Goal: Information Seeking & Learning: Learn about a topic

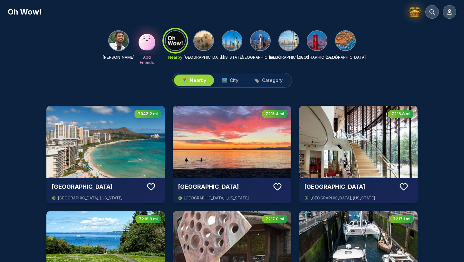
click at [201, 43] on img at bounding box center [203, 40] width 19 height 19
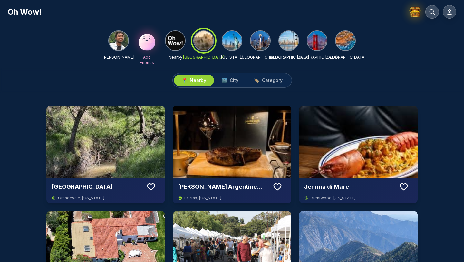
click at [121, 43] on img at bounding box center [118, 40] width 19 height 19
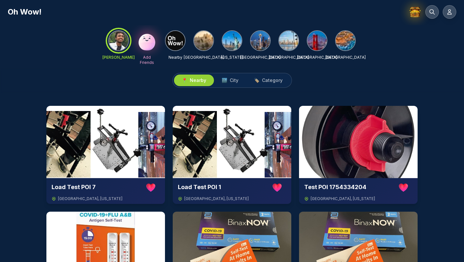
click at [21, 47] on div "NIKHIL AGARWAL Add Friends Nearby Los Angeles New York Seattle San Diego San Fr…" at bounding box center [232, 46] width 464 height 43
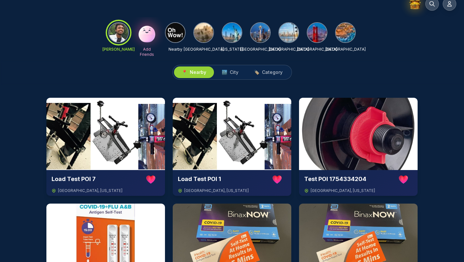
click at [85, 55] on div "NIKHIL AGARWAL Add Friends Nearby Los Angeles New York Seattle San Diego San Fr…" at bounding box center [232, 38] width 464 height 43
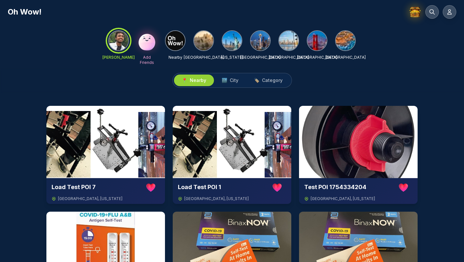
click at [23, 76] on div "📍 Nearby 🏙️ City 🏷️ Category" at bounding box center [232, 80] width 464 height 25
click at [205, 43] on img at bounding box center [203, 40] width 19 height 19
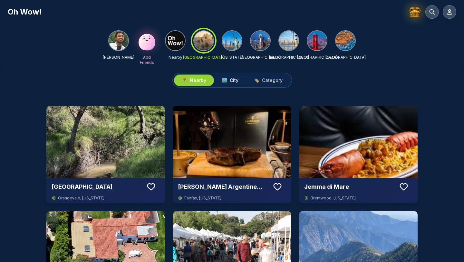
click at [231, 80] on span "City" at bounding box center [234, 80] width 9 height 6
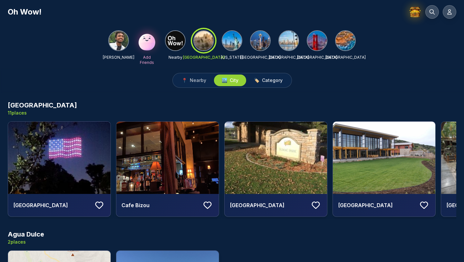
click at [243, 82] on span "Category" at bounding box center [272, 80] width 21 height 6
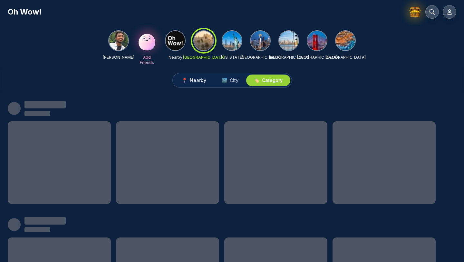
click at [196, 84] on button "📍 Nearby" at bounding box center [194, 80] width 40 height 12
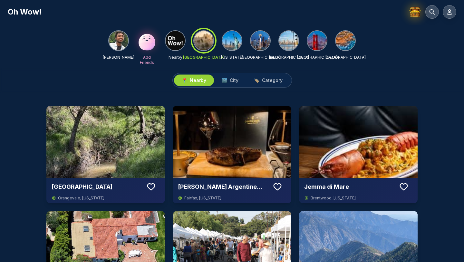
click at [81, 77] on div "📍 Nearby 🏙️ City 🏷️ Category" at bounding box center [232, 80] width 464 height 25
click at [243, 14] on icon at bounding box center [449, 12] width 6 height 6
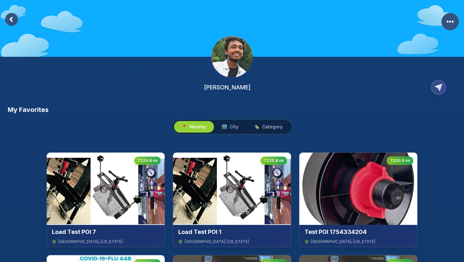
click at [17, 17] on rect at bounding box center [11, 19] width 13 height 13
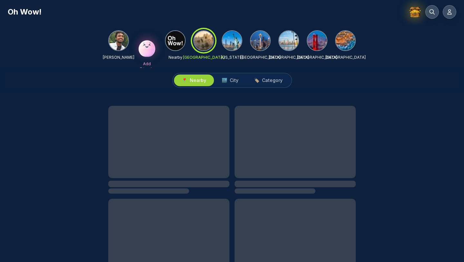
click at [119, 49] on img at bounding box center [118, 40] width 19 height 19
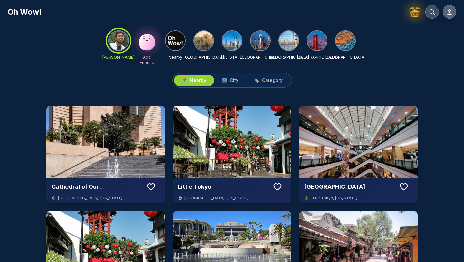
click at [243, 15] on button at bounding box center [450, 12] width 14 height 14
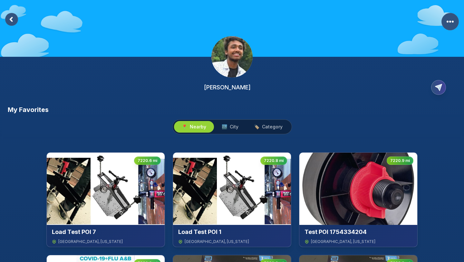
click at [13, 22] on rect at bounding box center [11, 19] width 13 height 13
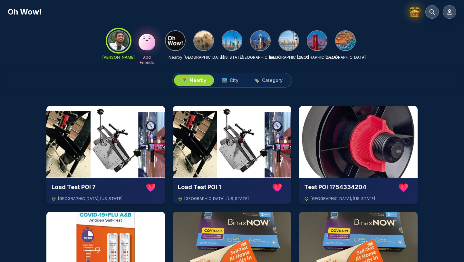
click at [207, 35] on img at bounding box center [203, 40] width 19 height 19
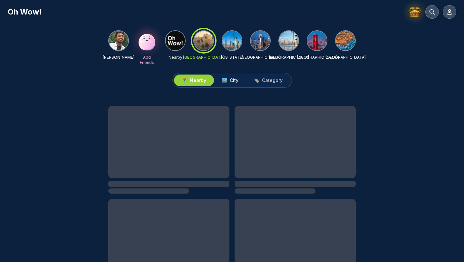
click at [234, 81] on span "City" at bounding box center [234, 80] width 9 height 6
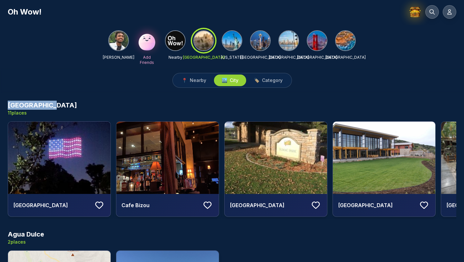
drag, startPoint x: 5, startPoint y: 107, endPoint x: 75, endPoint y: 107, distance: 69.2
click at [177, 89] on div "📍 Nearby 🏙️ City 🏷️ Category" at bounding box center [232, 80] width 464 height 25
click at [184, 88] on div "📍 Nearby 🏙️ City 🏷️ Category" at bounding box center [232, 80] width 464 height 25
click at [185, 81] on span "📍" at bounding box center [184, 80] width 5 height 6
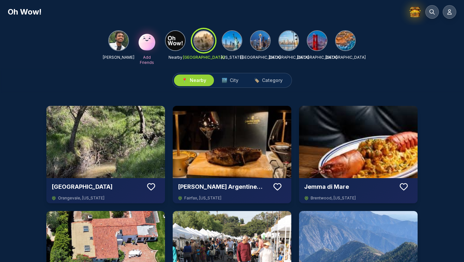
click at [86, 47] on div "[PERSON_NAME] Add Friends Nearby [GEOGRAPHIC_DATA] [US_STATE] [GEOGRAPHIC_DATA]…" at bounding box center [232, 46] width 464 height 43
click at [177, 41] on img at bounding box center [175, 40] width 19 height 19
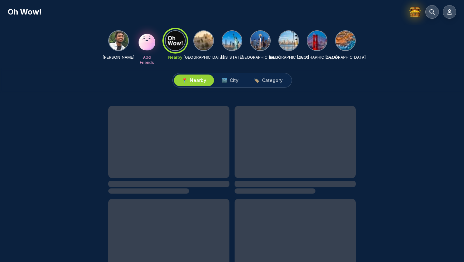
click at [117, 44] on img at bounding box center [118, 40] width 19 height 19
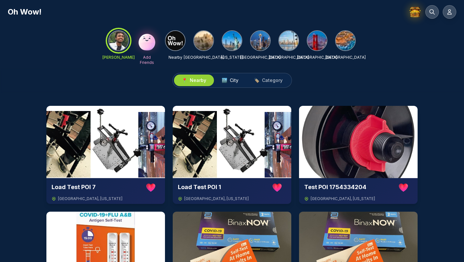
click at [225, 82] on span "🏙️" at bounding box center [224, 80] width 5 height 6
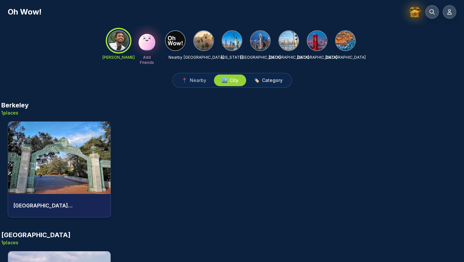
click at [243, 81] on span "Category" at bounding box center [272, 80] width 21 height 6
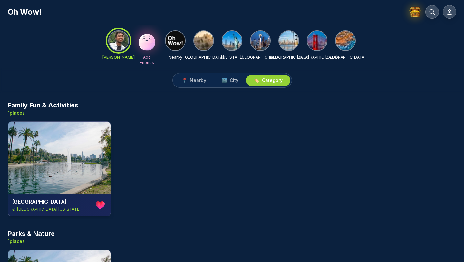
click at [88, 17] on div "Oh Wow!" at bounding box center [232, 12] width 448 height 14
click at [207, 36] on img at bounding box center [203, 40] width 19 height 19
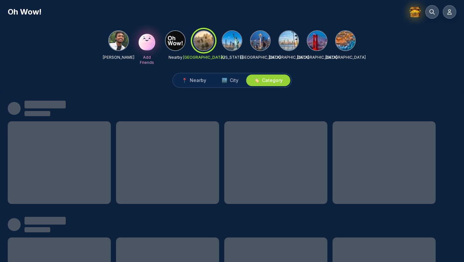
click at [243, 83] on div at bounding box center [268, 80] width 44 height 12
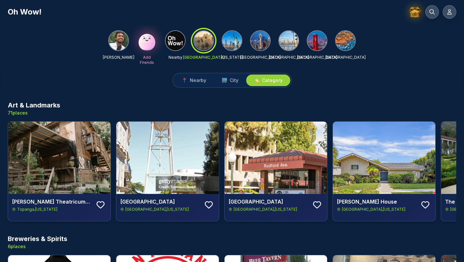
click at [243, 81] on span "🏷️" at bounding box center [256, 80] width 5 height 6
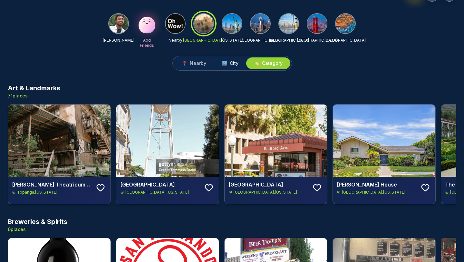
click at [236, 62] on span "City" at bounding box center [234, 63] width 9 height 6
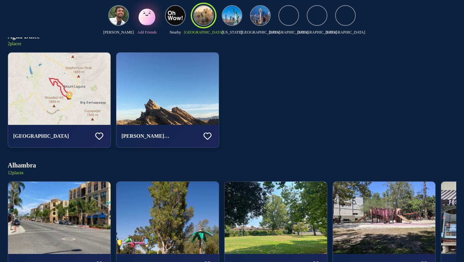
scroll to position [235, 0]
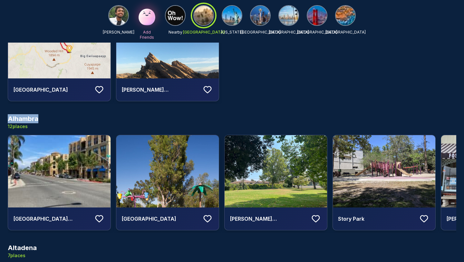
drag, startPoint x: 19, startPoint y: 120, endPoint x: 77, endPoint y: 120, distance: 58.0
click at [77, 120] on div "[GEOGRAPHIC_DATA] 12 places" at bounding box center [232, 121] width 448 height 15
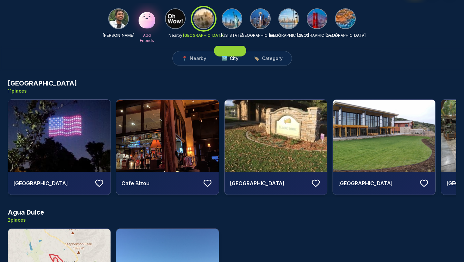
scroll to position [0, 0]
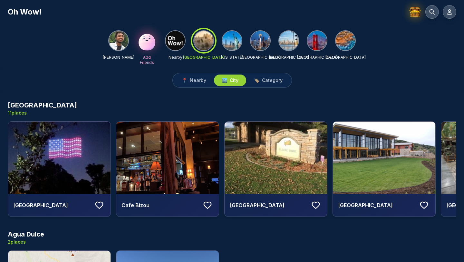
click at [235, 46] on img at bounding box center [231, 40] width 19 height 19
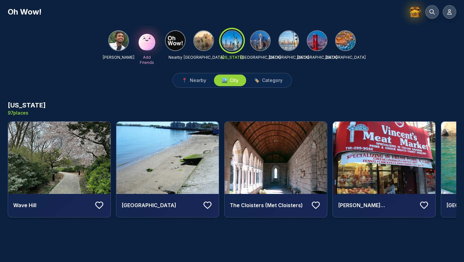
click at [69, 27] on div "[PERSON_NAME] Add Friends Nearby [GEOGRAPHIC_DATA] [US_STATE] [GEOGRAPHIC_DATA]…" at bounding box center [232, 46] width 464 height 43
click at [453, 12] on button at bounding box center [450, 12] width 14 height 14
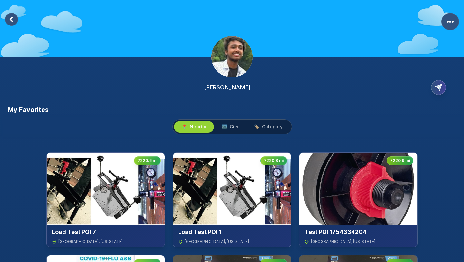
click at [17, 18] on rect at bounding box center [11, 19] width 13 height 13
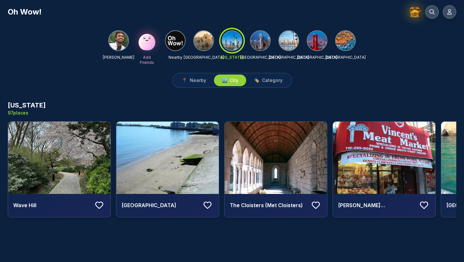
click at [81, 173] on img at bounding box center [59, 157] width 102 height 72
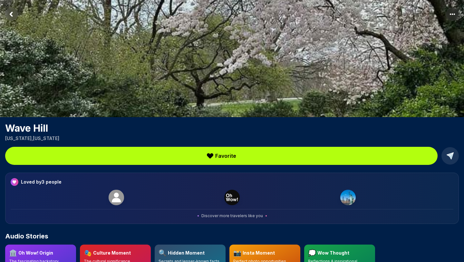
click at [10, 14] on icon "Return to previous page" at bounding box center [11, 14] width 2 height 4
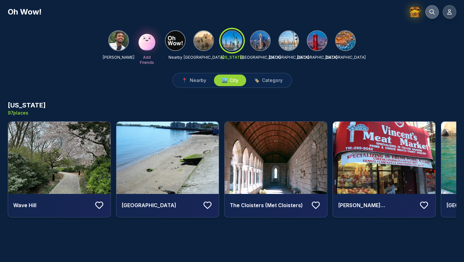
click at [433, 17] on button at bounding box center [432, 12] width 14 height 14
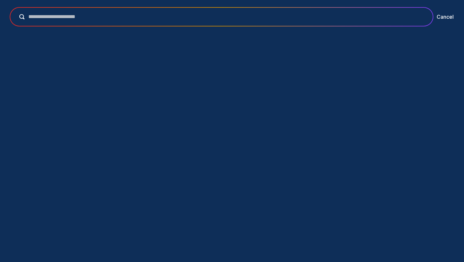
click at [137, 17] on input "text" at bounding box center [225, 17] width 403 height 8
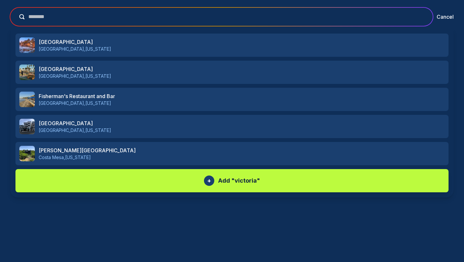
click at [367, 18] on input "********" at bounding box center [225, 17] width 403 height 8
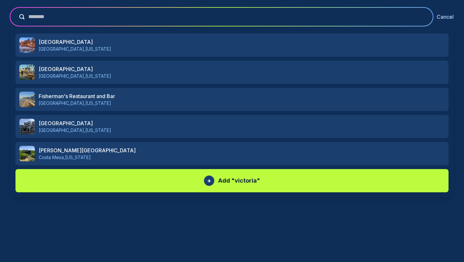
type input "********"
click at [449, 14] on button "Cancel" at bounding box center [444, 17] width 17 height 8
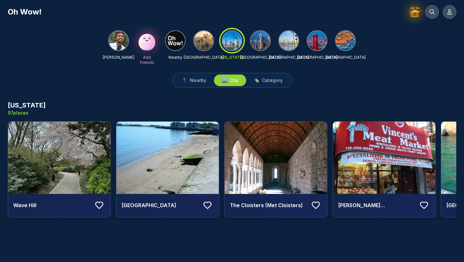
click at [117, 48] on img at bounding box center [118, 40] width 19 height 19
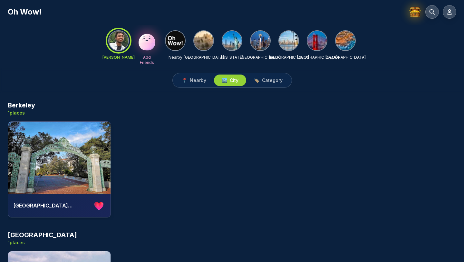
click at [217, 80] on div at bounding box center [230, 80] width 32 height 12
click at [201, 80] on span "Nearby" at bounding box center [198, 80] width 16 height 6
